Goal: Task Accomplishment & Management: Manage account settings

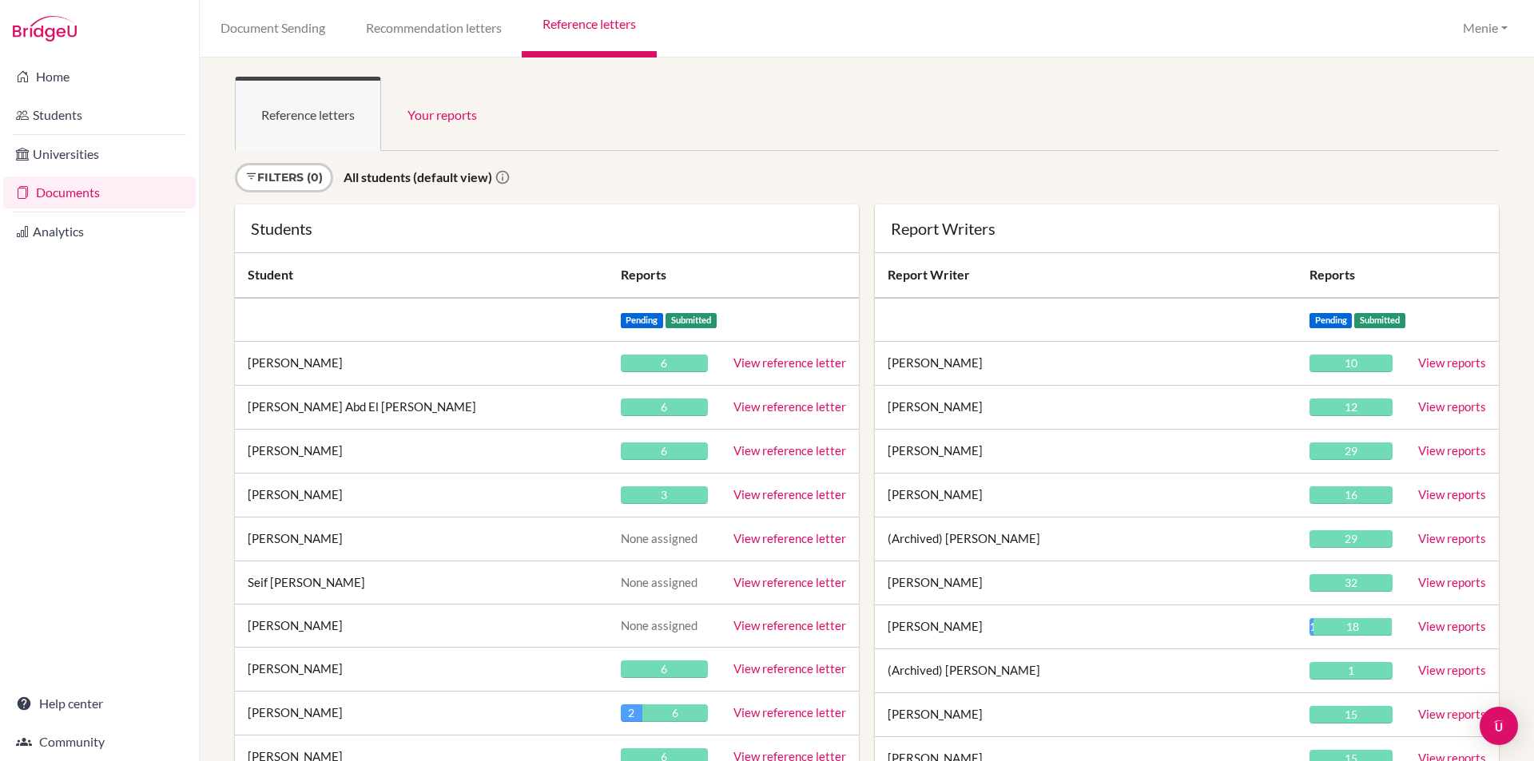
click at [300, 363] on td "[PERSON_NAME]" at bounding box center [421, 364] width 373 height 44
click at [778, 363] on link "View reference letter" at bounding box center [789, 362] width 113 height 14
click at [779, 362] on link "View reference letter" at bounding box center [789, 362] width 113 height 14
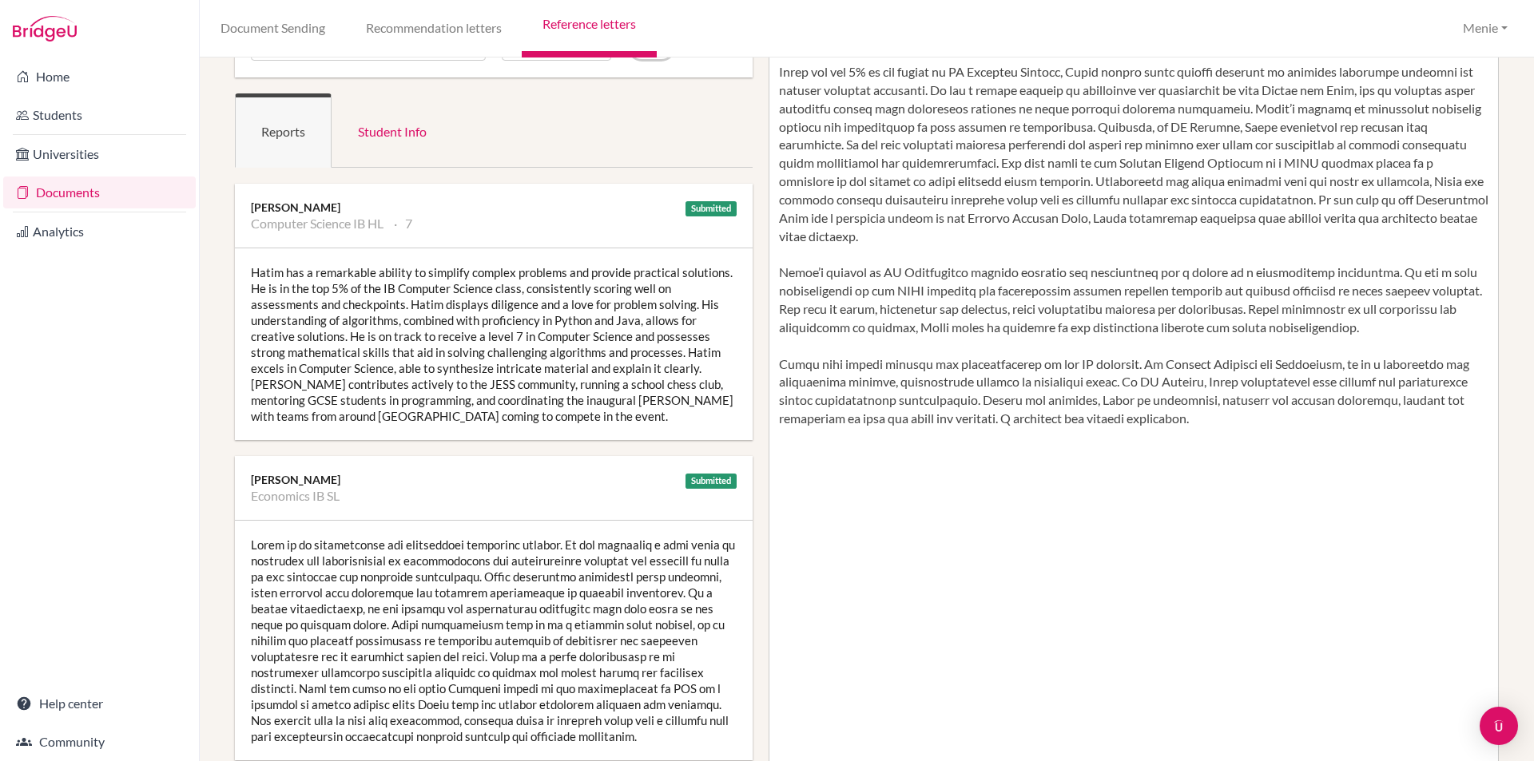
scroll to position [160, 0]
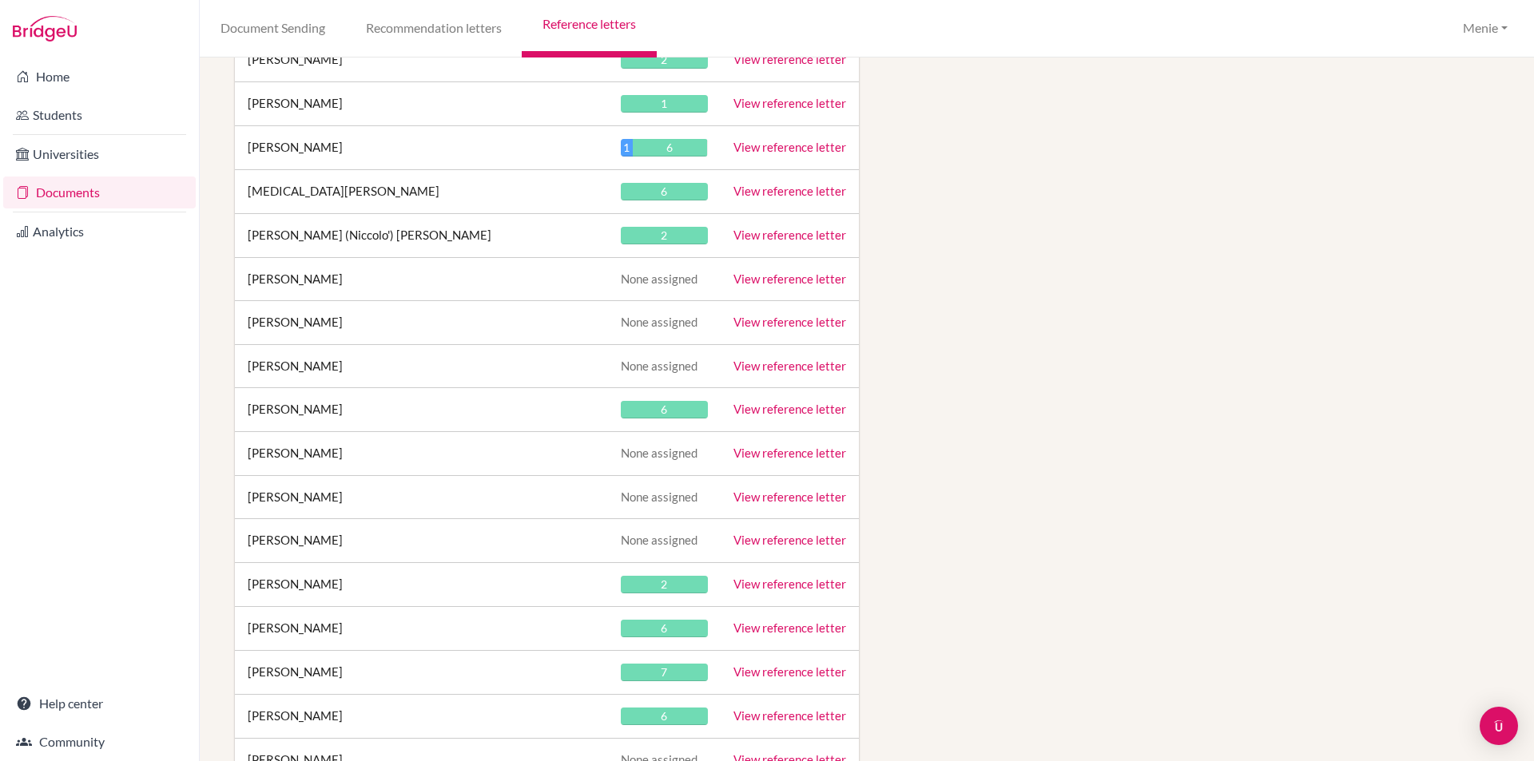
scroll to position [19579, 0]
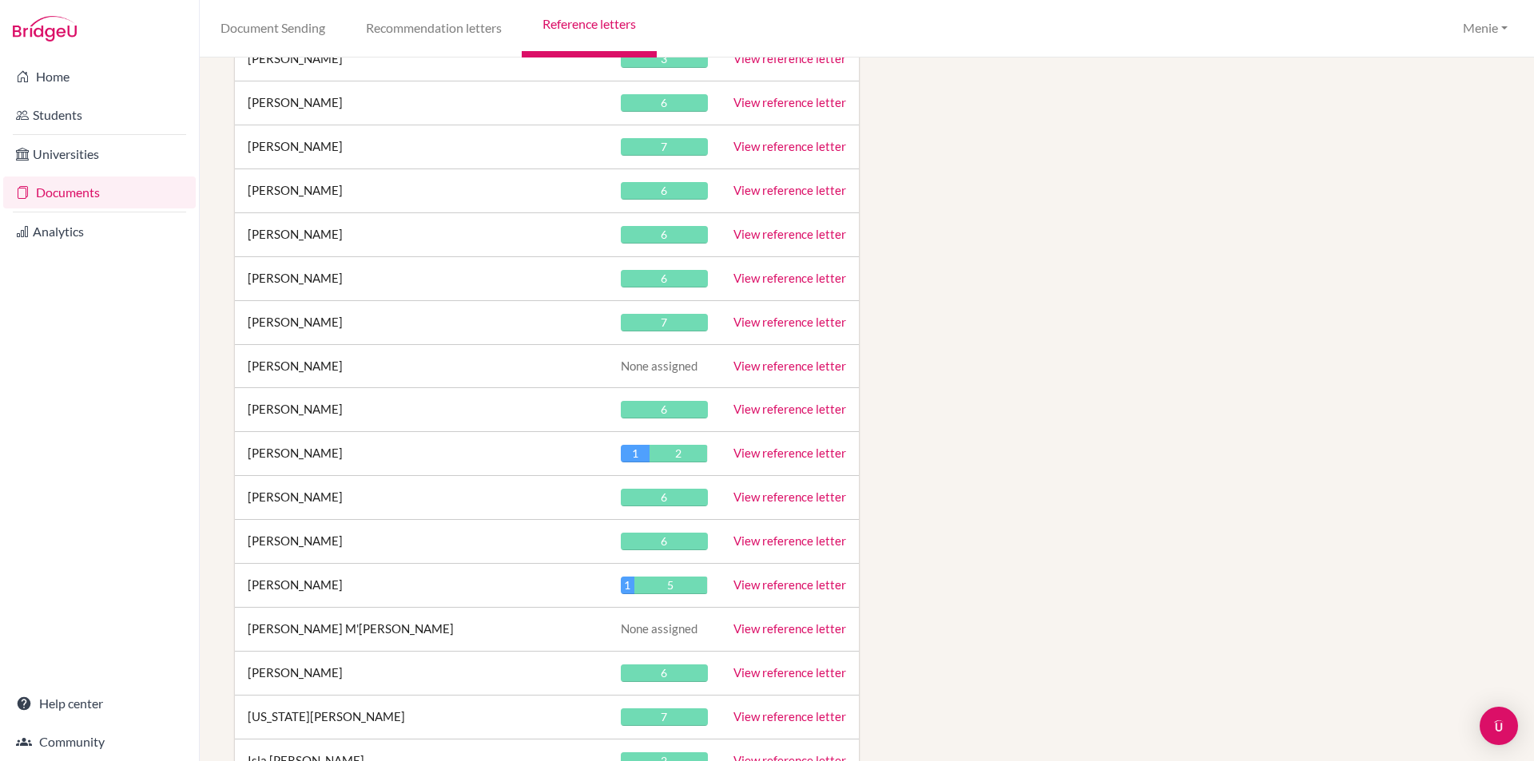
click at [784, 402] on link "View reference letter" at bounding box center [789, 409] width 113 height 14
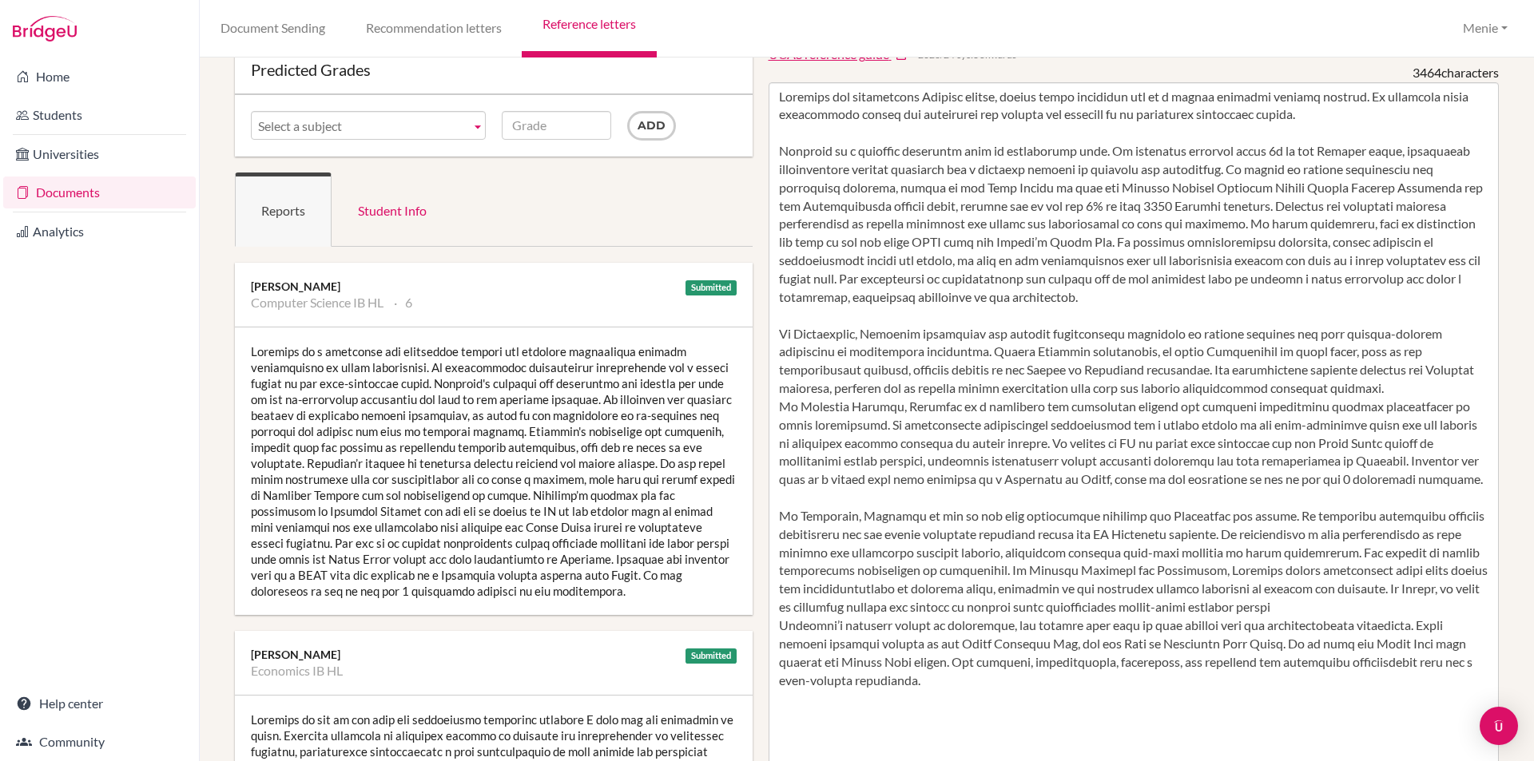
scroll to position [320, 0]
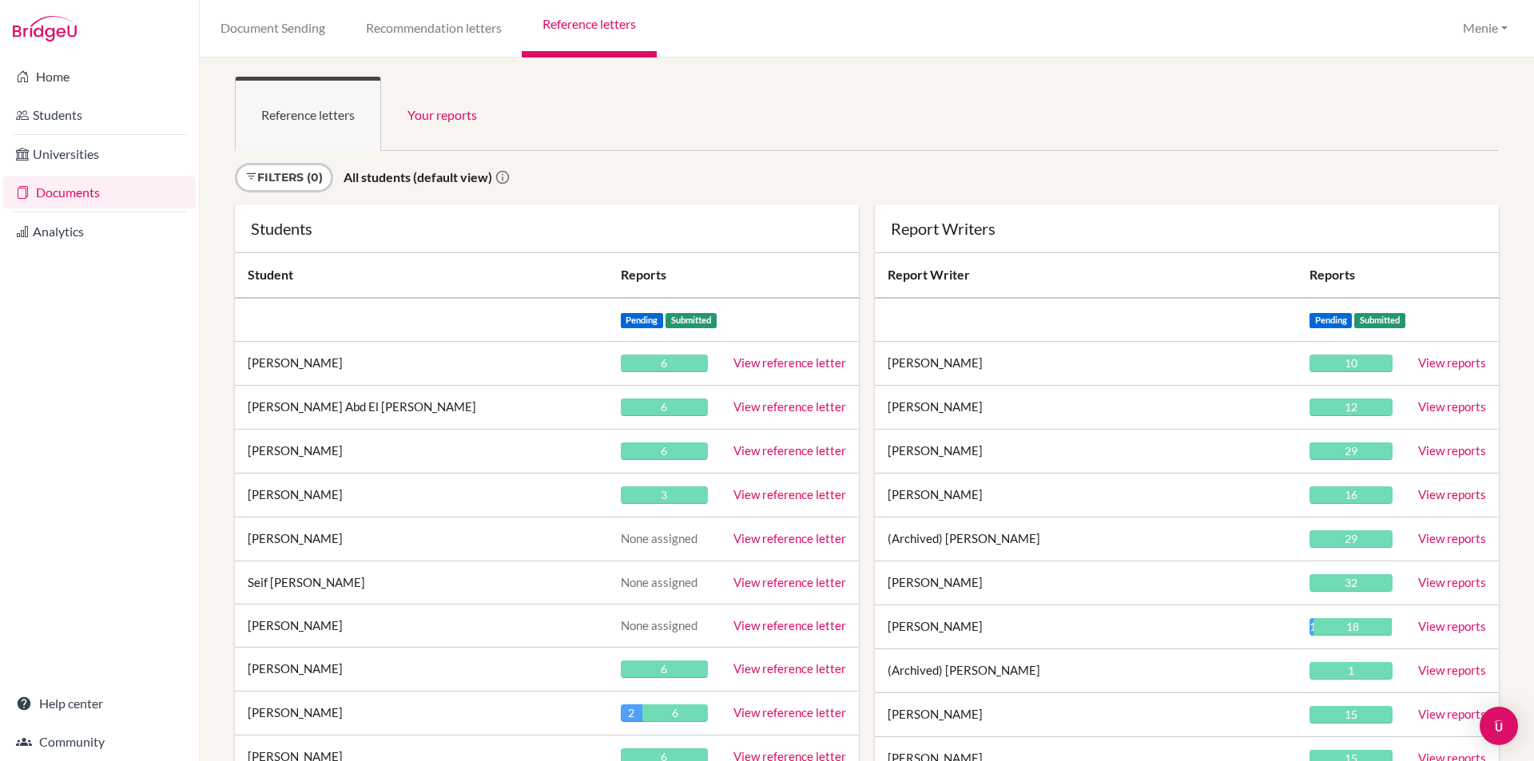
click at [788, 365] on link "View reference letter" at bounding box center [789, 362] width 113 height 14
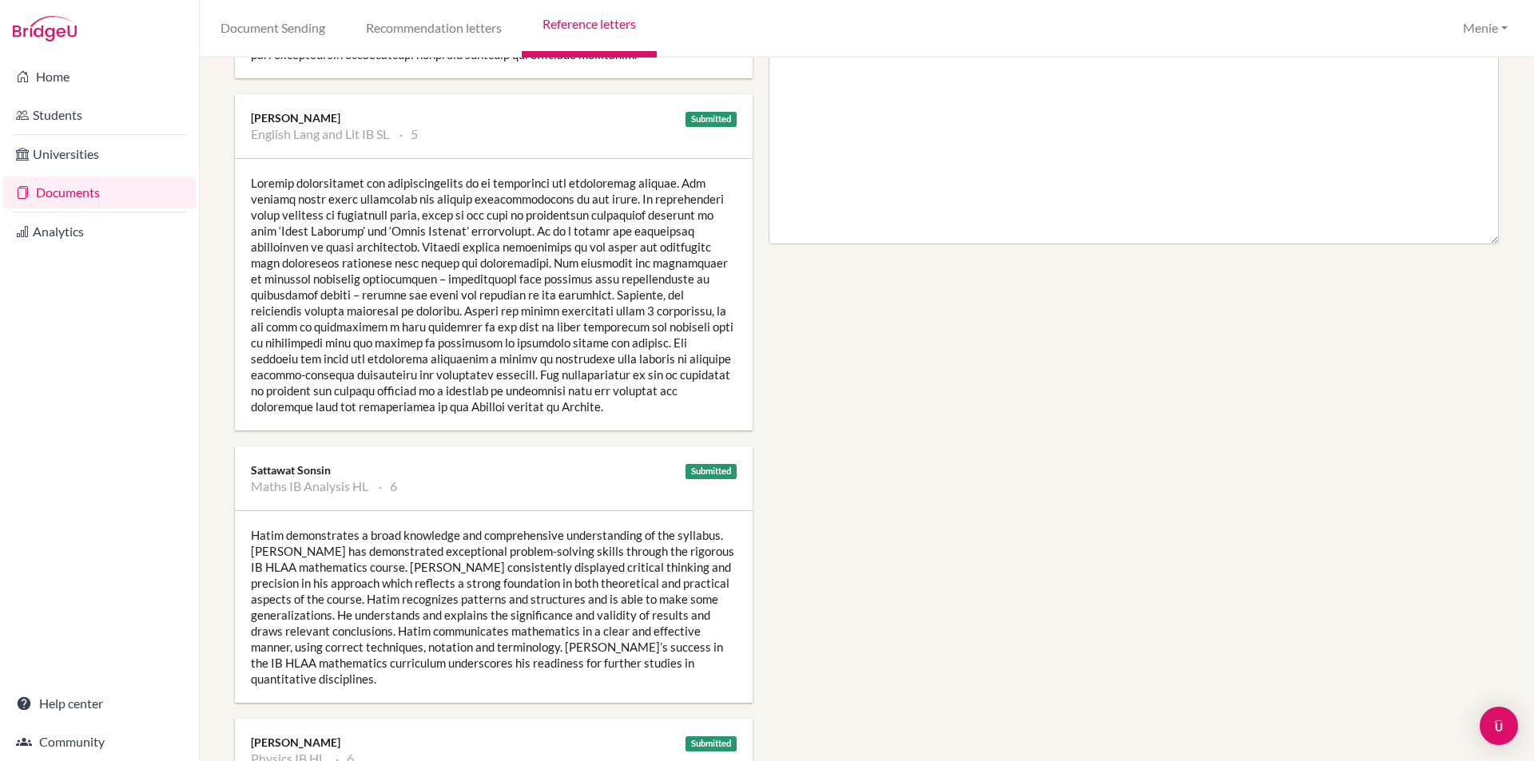
scroll to position [1039, 0]
